Goal: Information Seeking & Learning: Learn about a topic

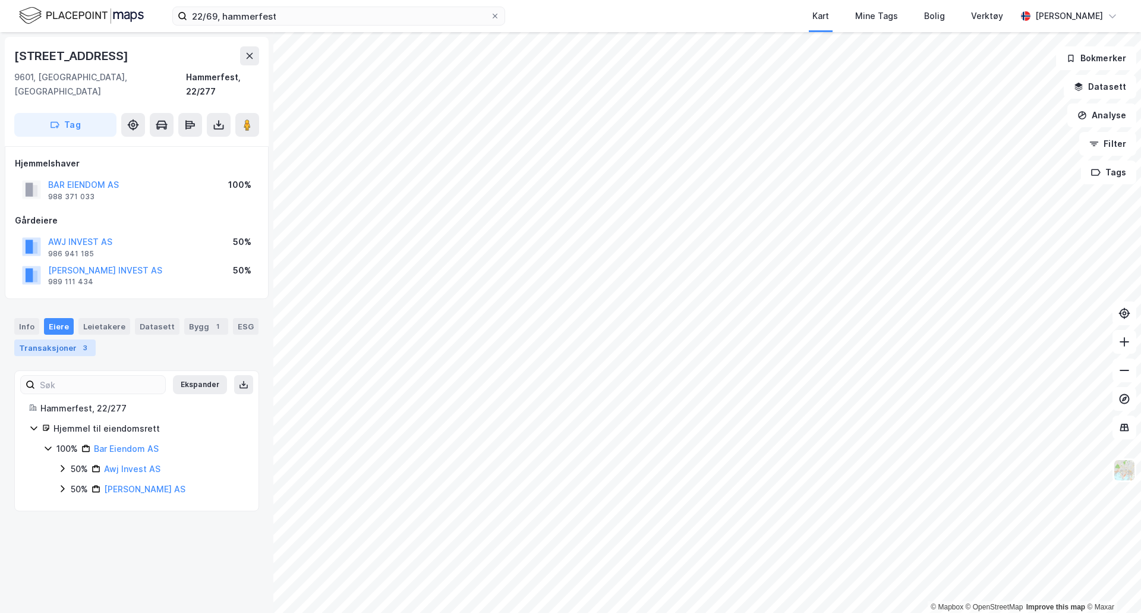
click at [62, 341] on div "Transaksjoner 3" at bounding box center [54, 347] width 81 height 17
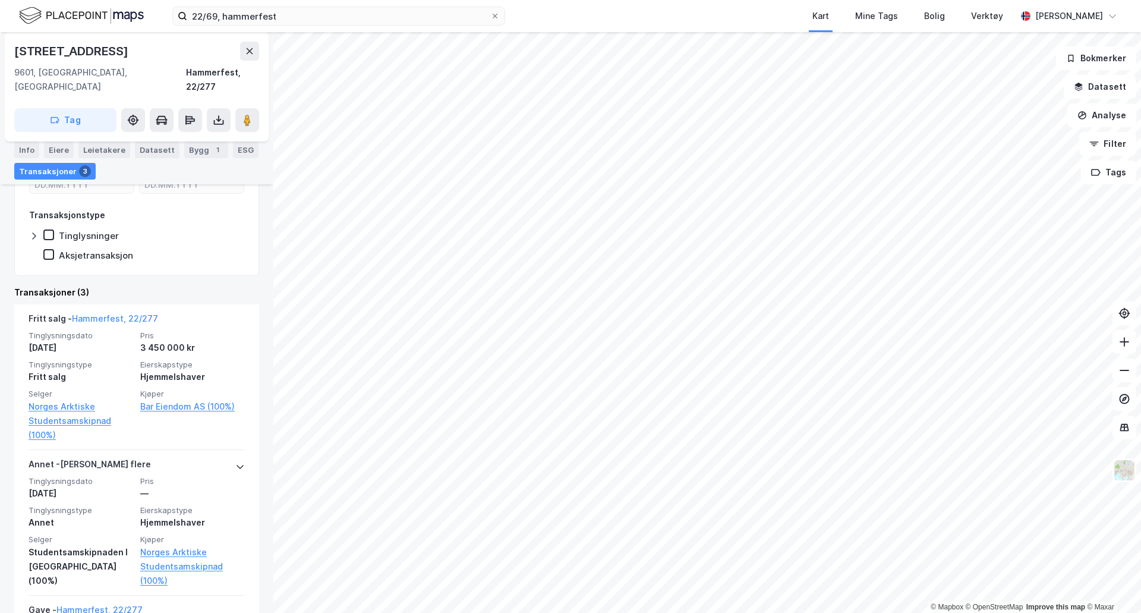
scroll to position [297, 0]
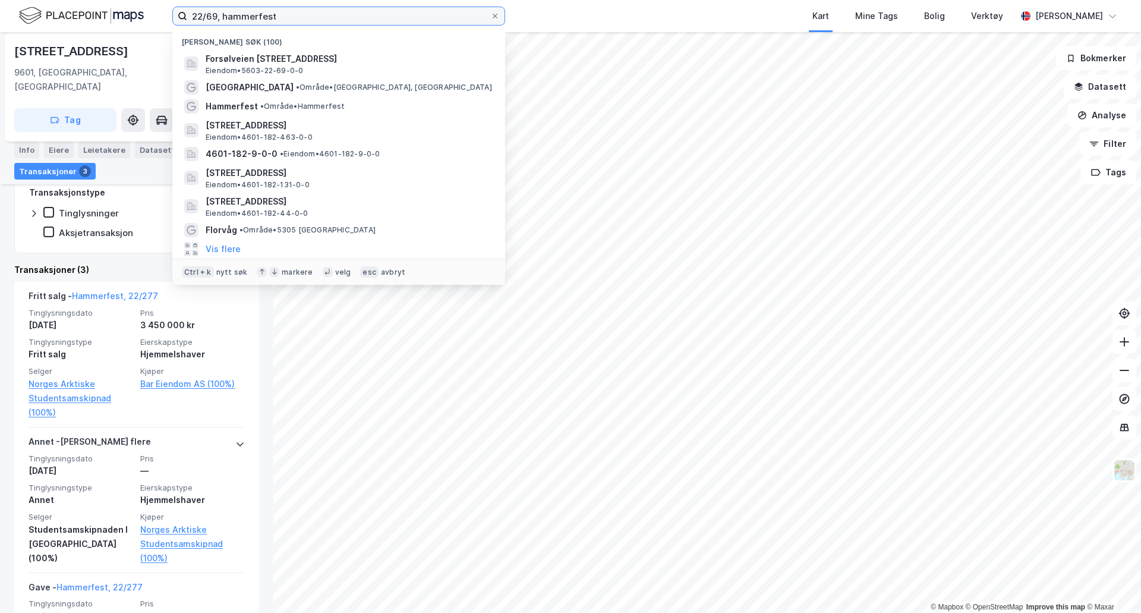
click at [323, 15] on input "22/69, hammerfest" at bounding box center [338, 16] width 303 height 18
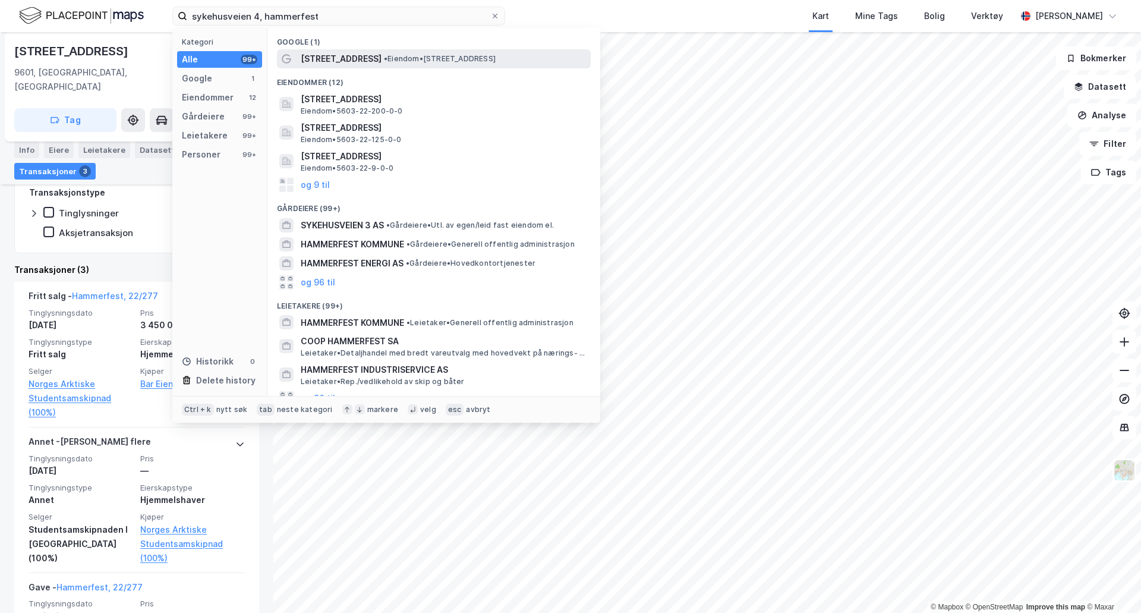
click at [384, 60] on span "•" at bounding box center [386, 58] width 4 height 9
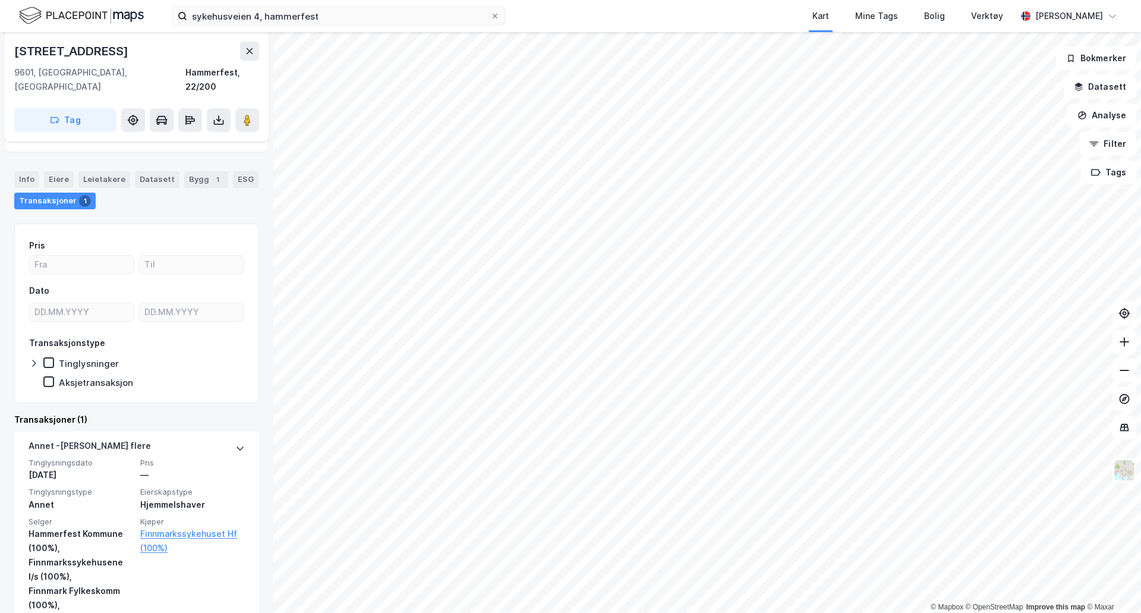
scroll to position [168, 0]
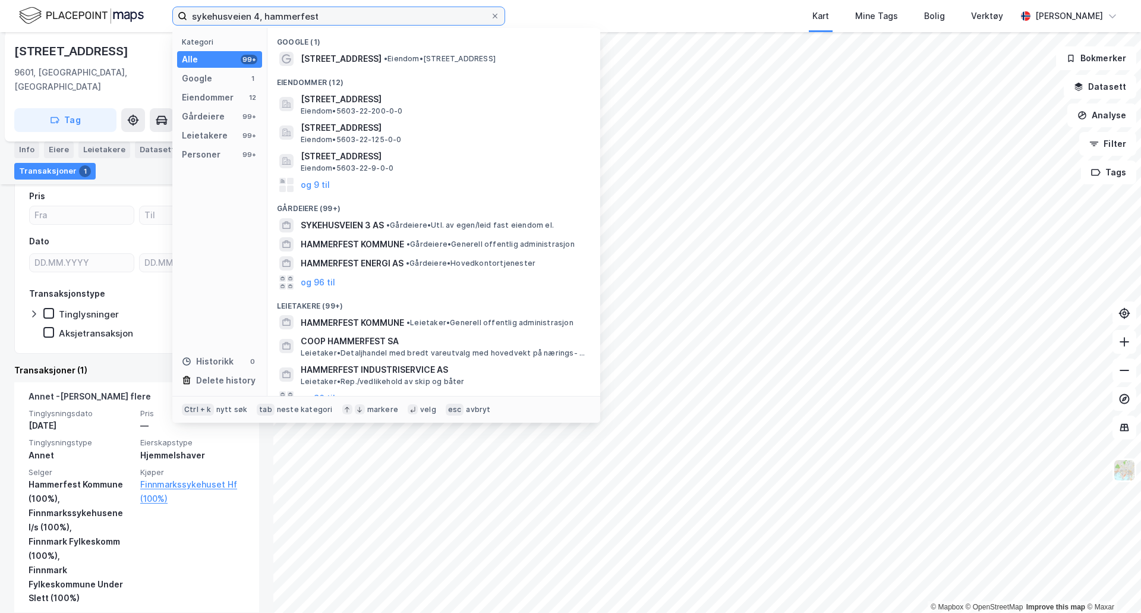
click at [223, 20] on input "sykehusveien 4, hammerfest" at bounding box center [338, 16] width 303 height 18
drag, startPoint x: 223, startPoint y: 20, endPoint x: 256, endPoint y: 12, distance: 33.6
click at [256, 12] on input "sykehusveien 4, hammerfest" at bounding box center [338, 16] width 303 height 18
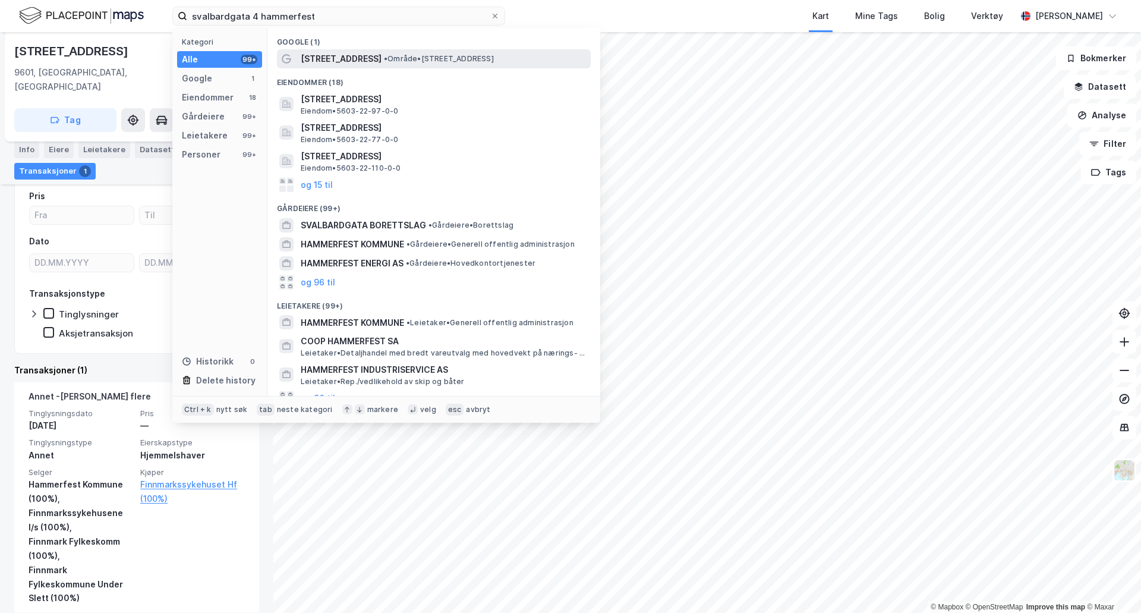
click at [384, 58] on span "•" at bounding box center [386, 58] width 4 height 9
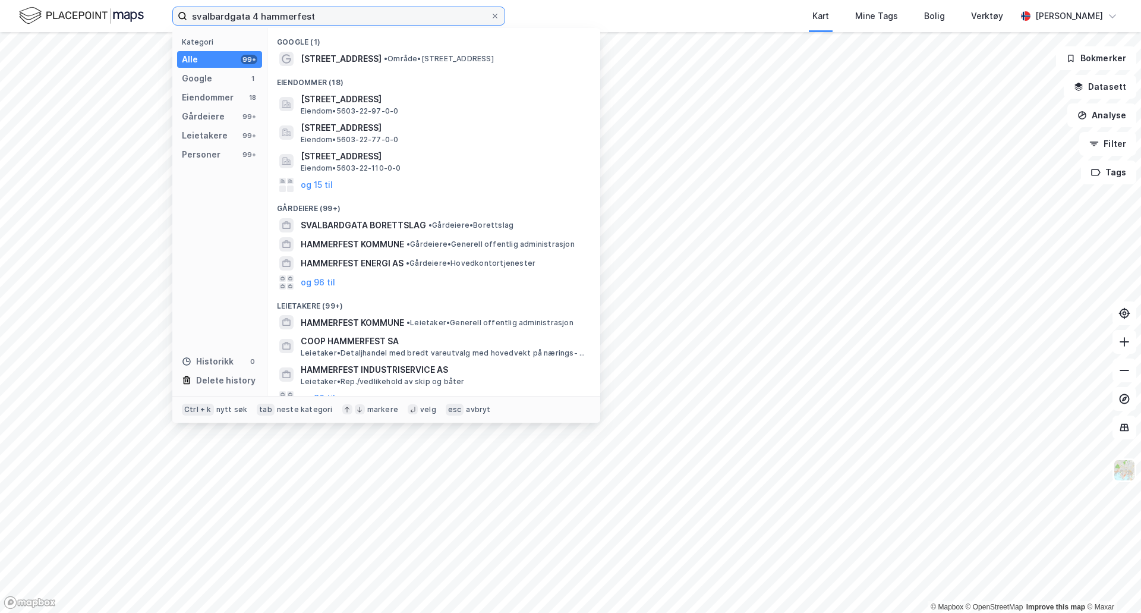
click at [258, 14] on input "svalbardgata 4 hammerfest" at bounding box center [338, 16] width 303 height 18
click at [253, 14] on input "svalbardgata 4 hammerfest" at bounding box center [338, 16] width 303 height 18
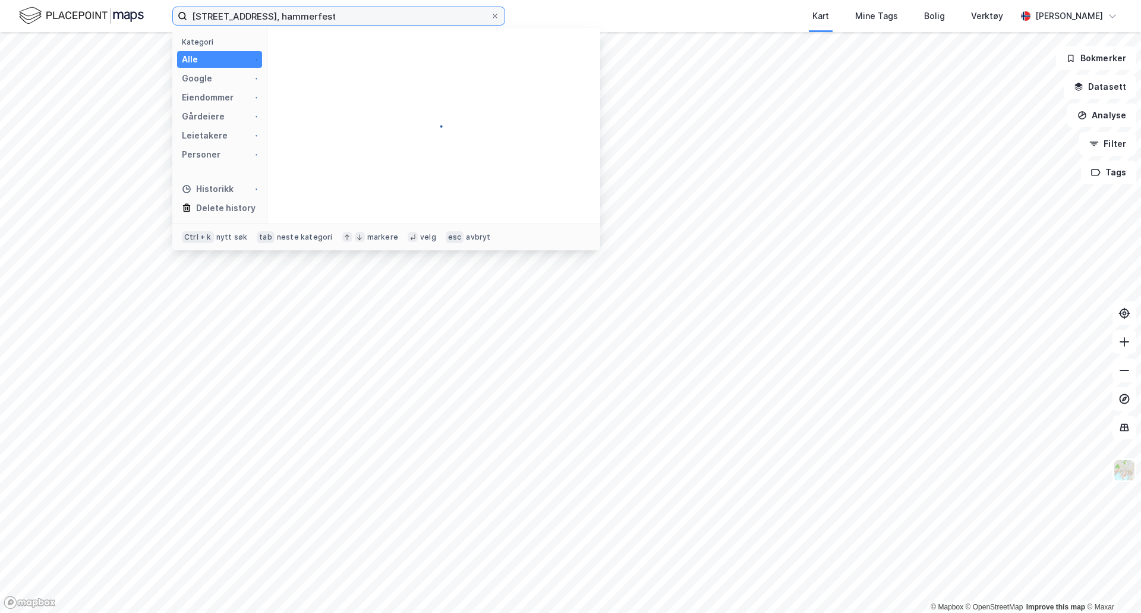
type input "[STREET_ADDRESS], hammerfest"
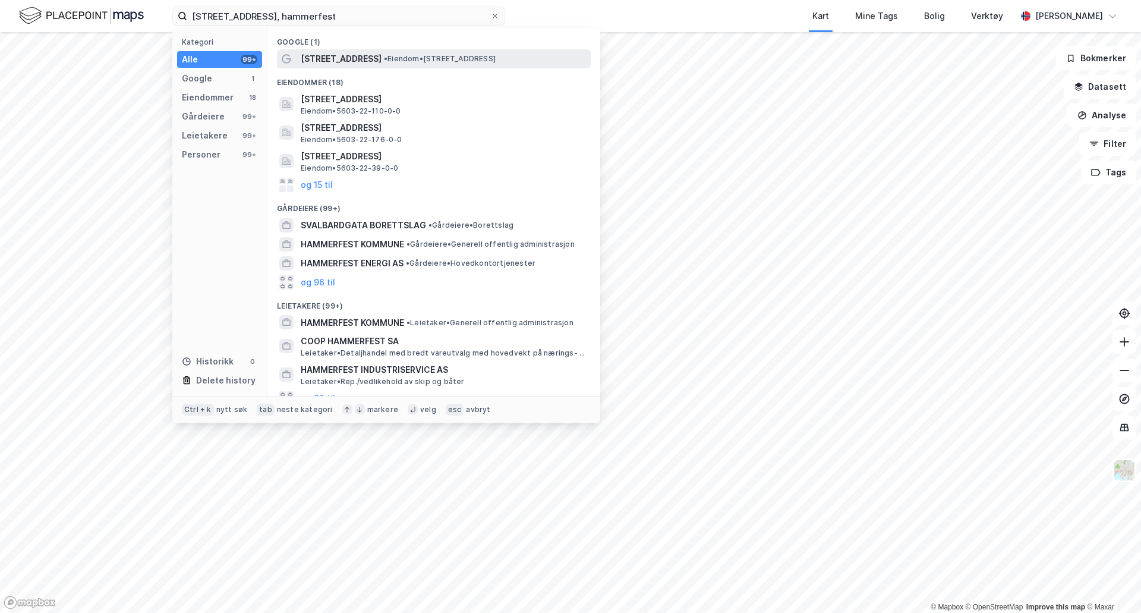
click at [385, 59] on span "• Eiendom • [STREET_ADDRESS]" at bounding box center [440, 59] width 112 height 10
